Goal: Navigation & Orientation: Find specific page/section

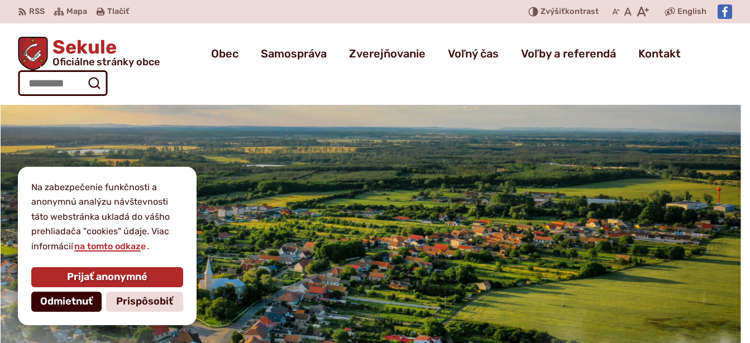
click at [70, 300] on span "Odmietnuť" at bounding box center [66, 302] width 52 height 12
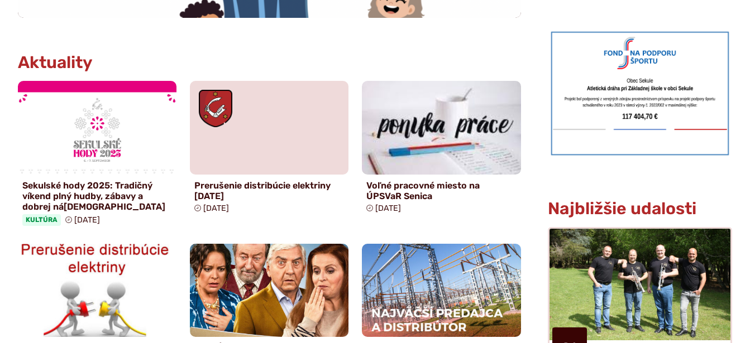
scroll to position [694, 0]
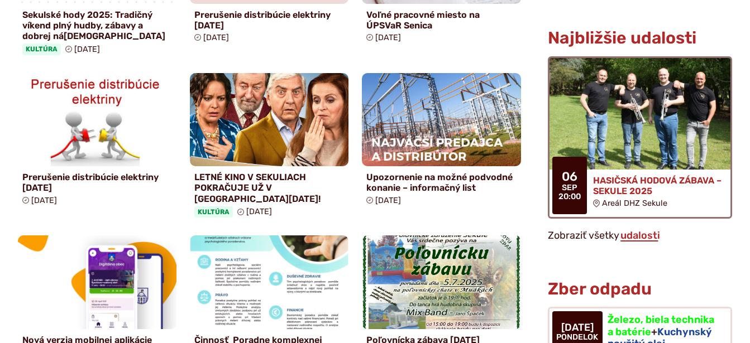
click at [632, 132] on img at bounding box center [640, 114] width 208 height 128
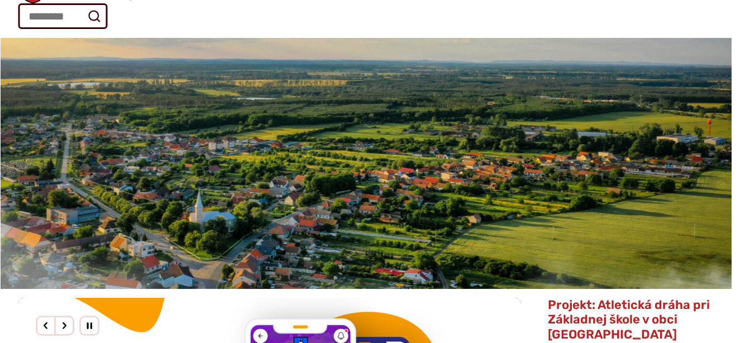
scroll to position [0, 0]
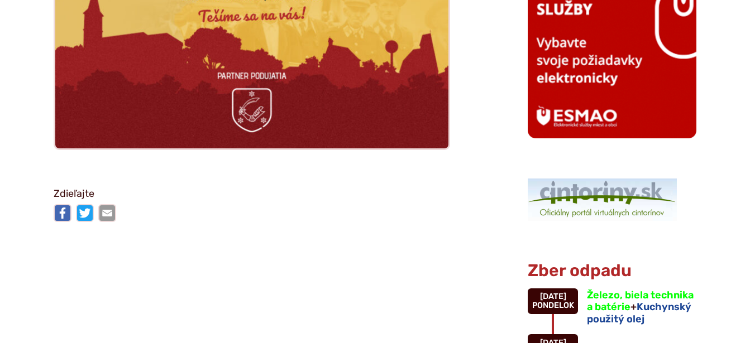
scroll to position [1139, 0]
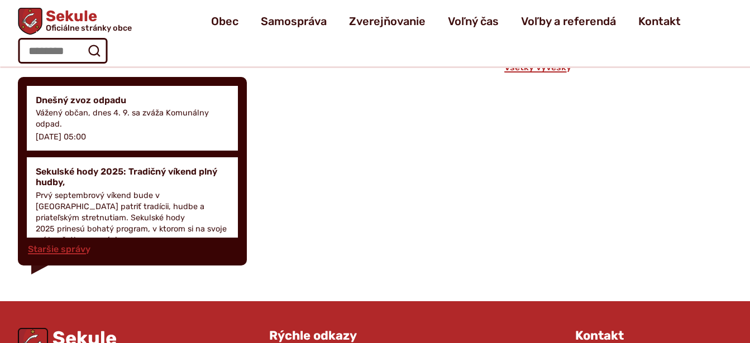
scroll to position [342, 0]
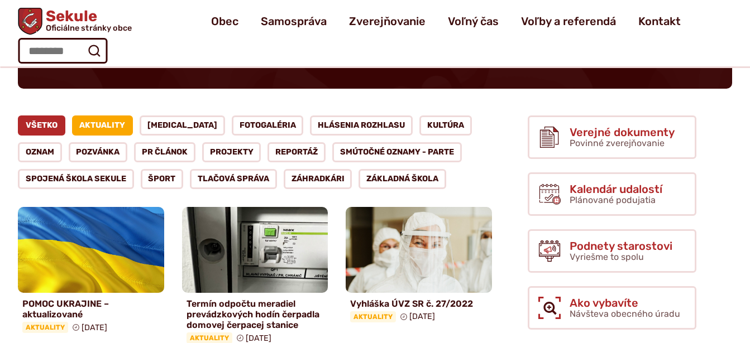
scroll to position [114, 0]
click at [103, 127] on link "Aktuality" at bounding box center [102, 126] width 61 height 20
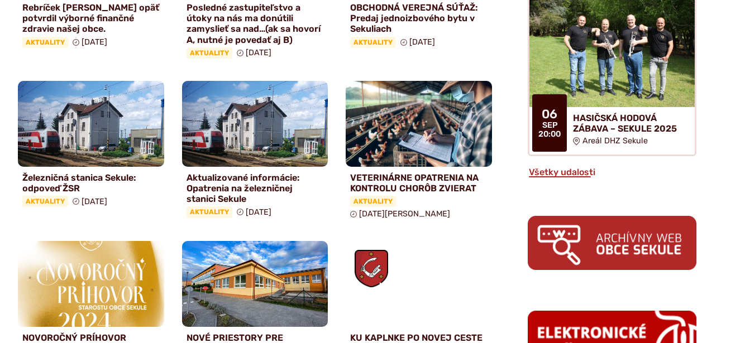
scroll to position [797, 0]
